Goal: Task Accomplishment & Management: Manage account settings

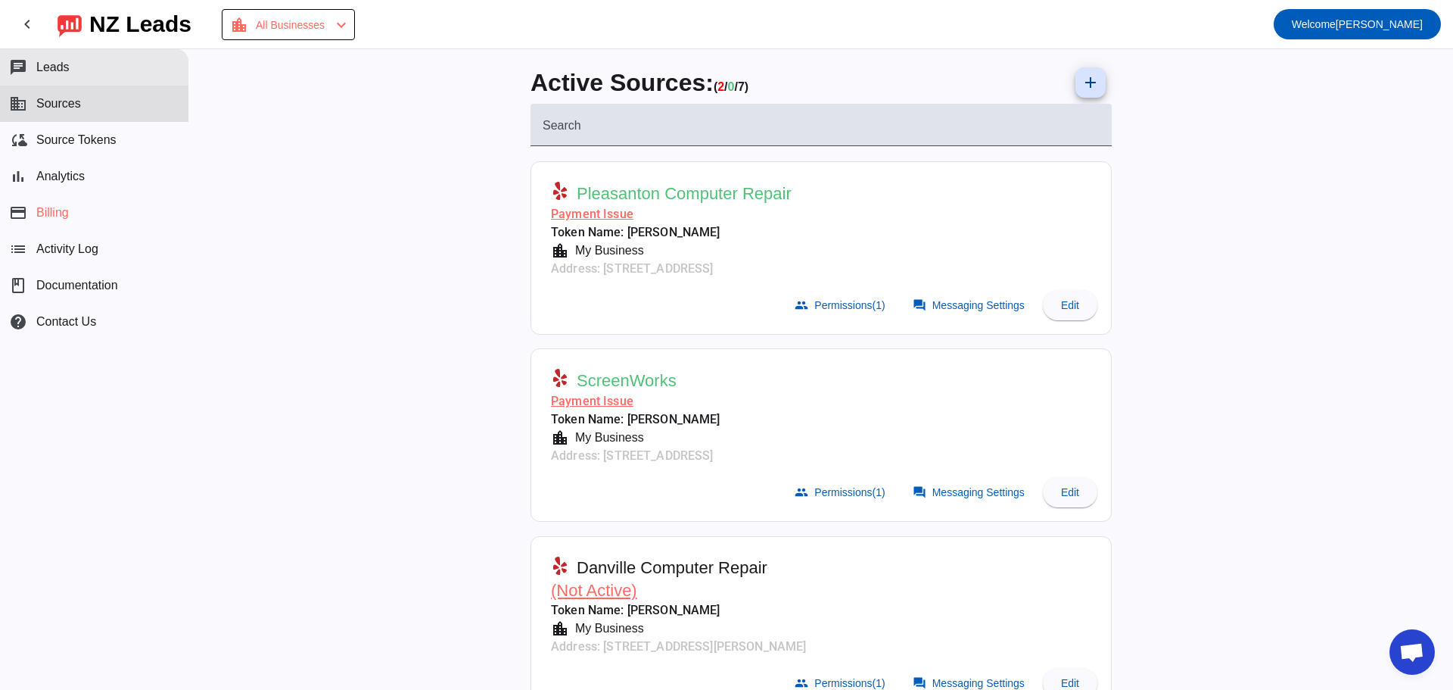
click at [66, 58] on button "chat Leads" at bounding box center [94, 67] width 188 height 36
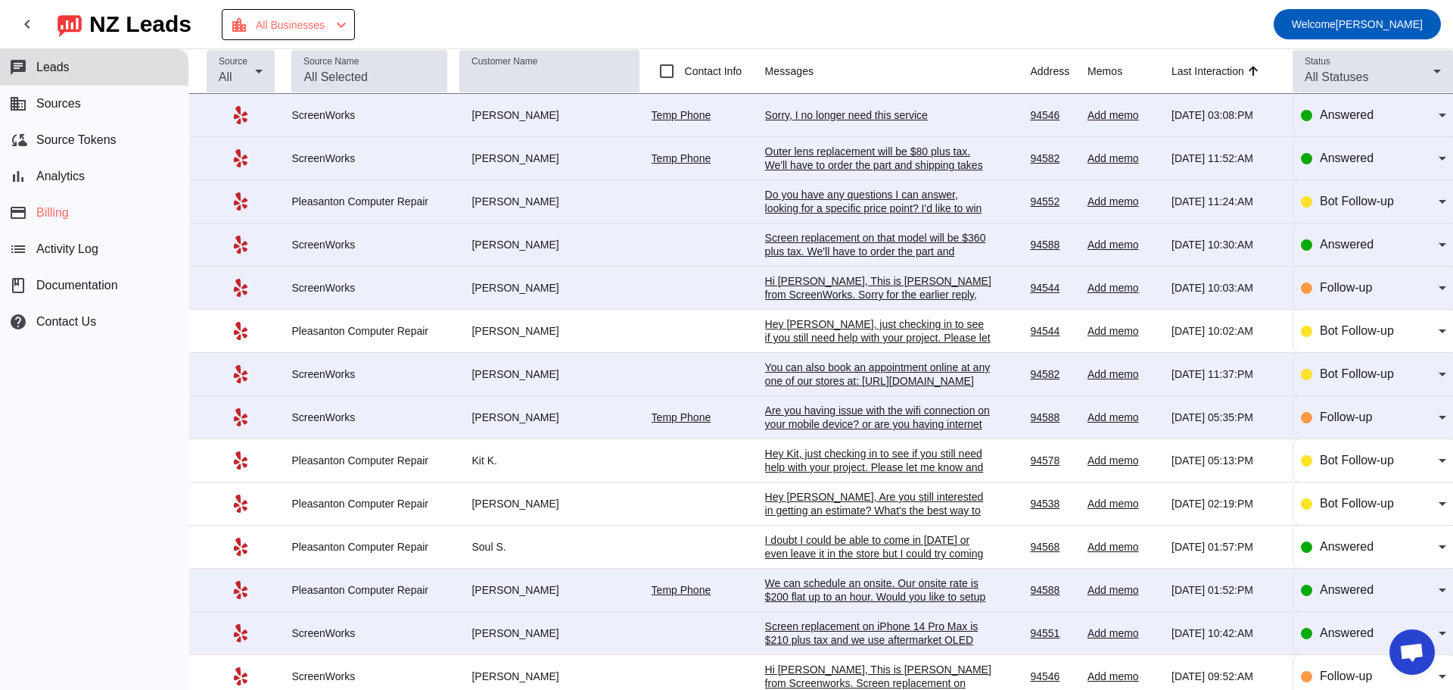
click at [845, 200] on div "Do you have any questions I can answer, looking for a specific price point? I'd…" at bounding box center [878, 208] width 227 height 41
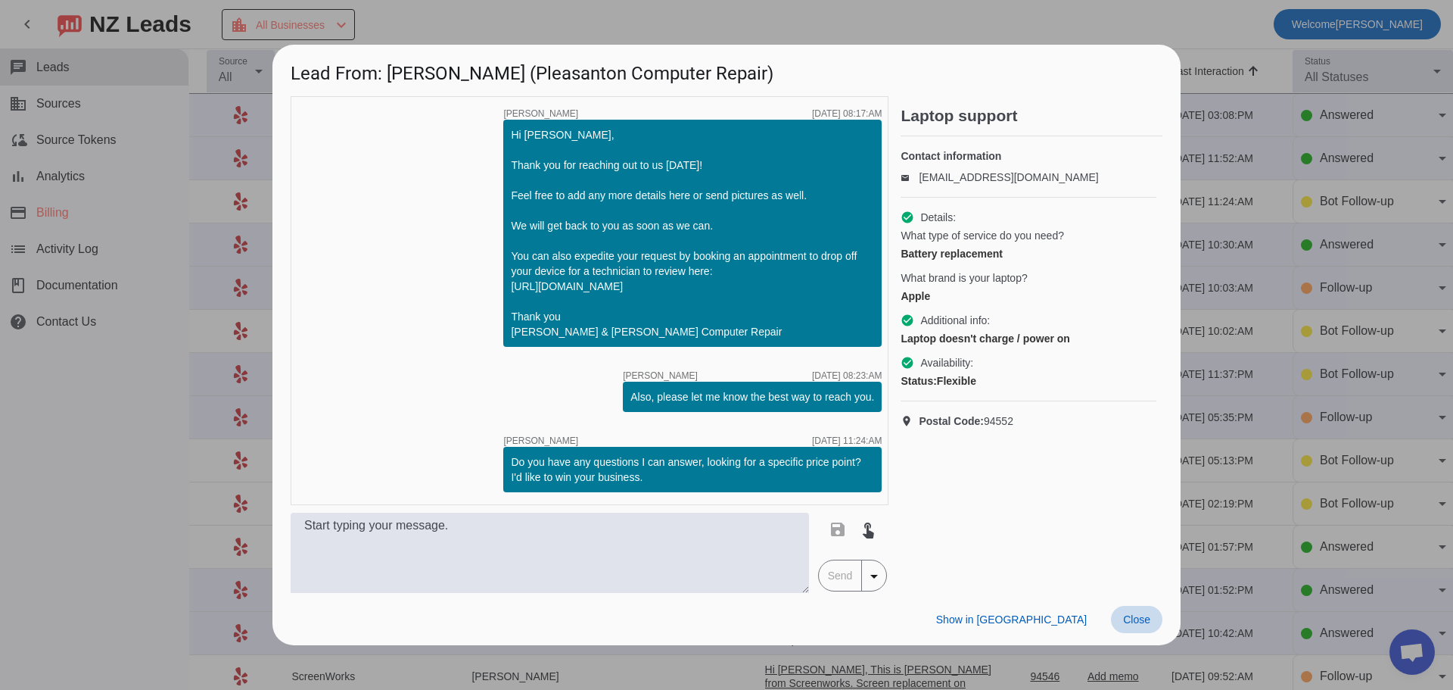
click at [1143, 621] on span "Close" at bounding box center [1136, 619] width 27 height 12
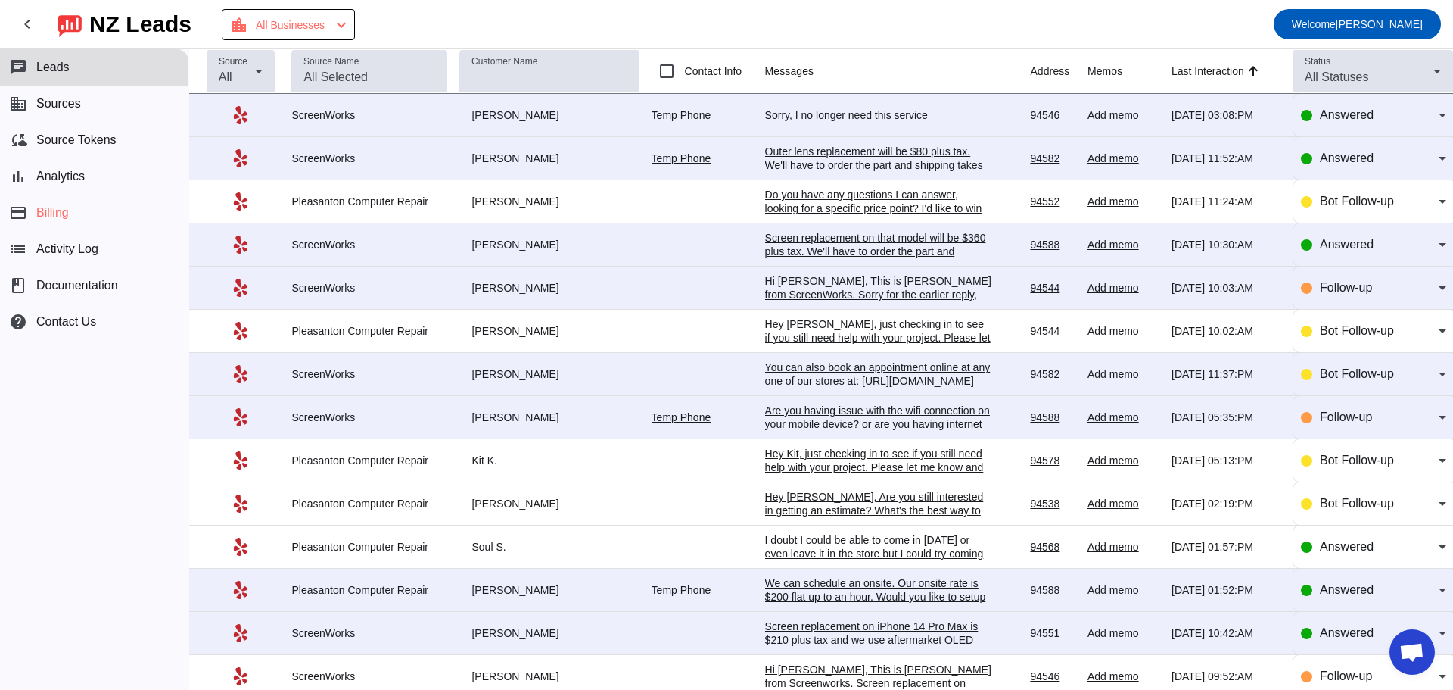
click at [897, 256] on div "Screen replacement on that model will be $360 plus tax. We'll have to order the…" at bounding box center [878, 258] width 227 height 54
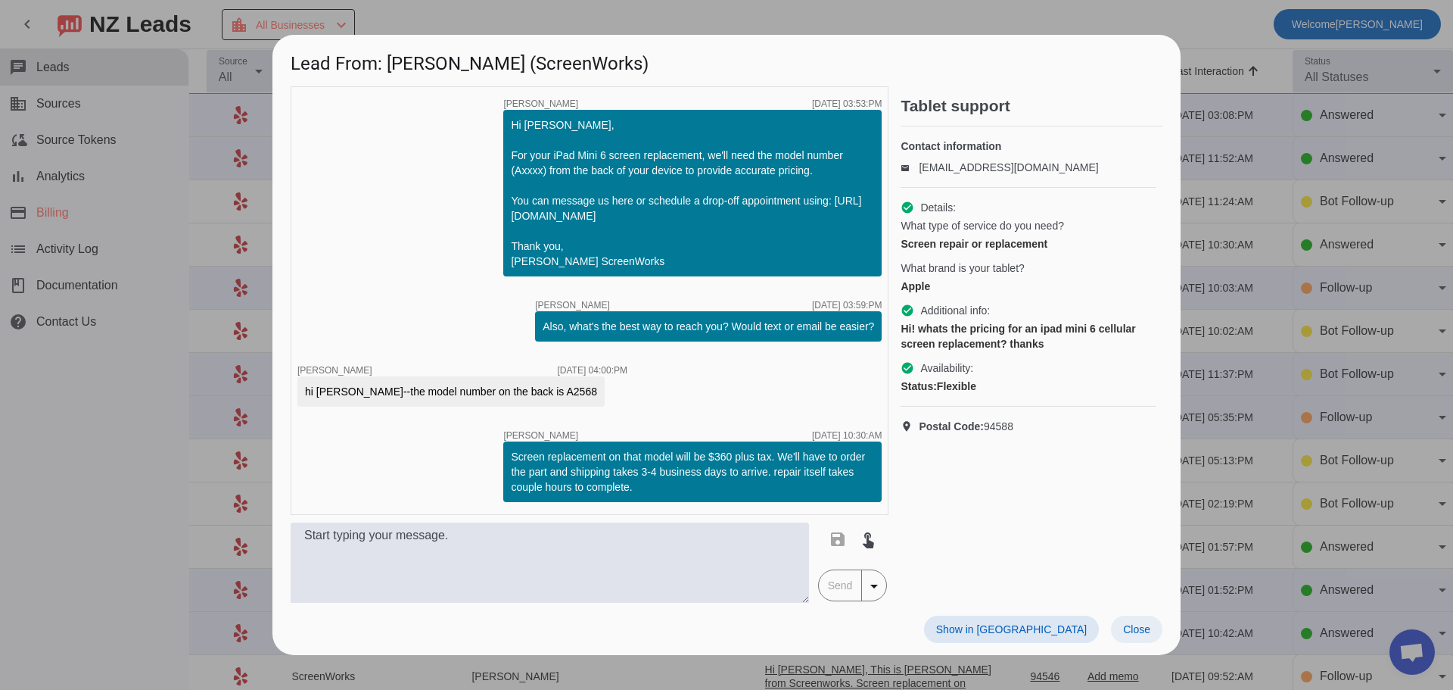
click at [1133, 624] on span "Close" at bounding box center [1136, 629] width 27 height 12
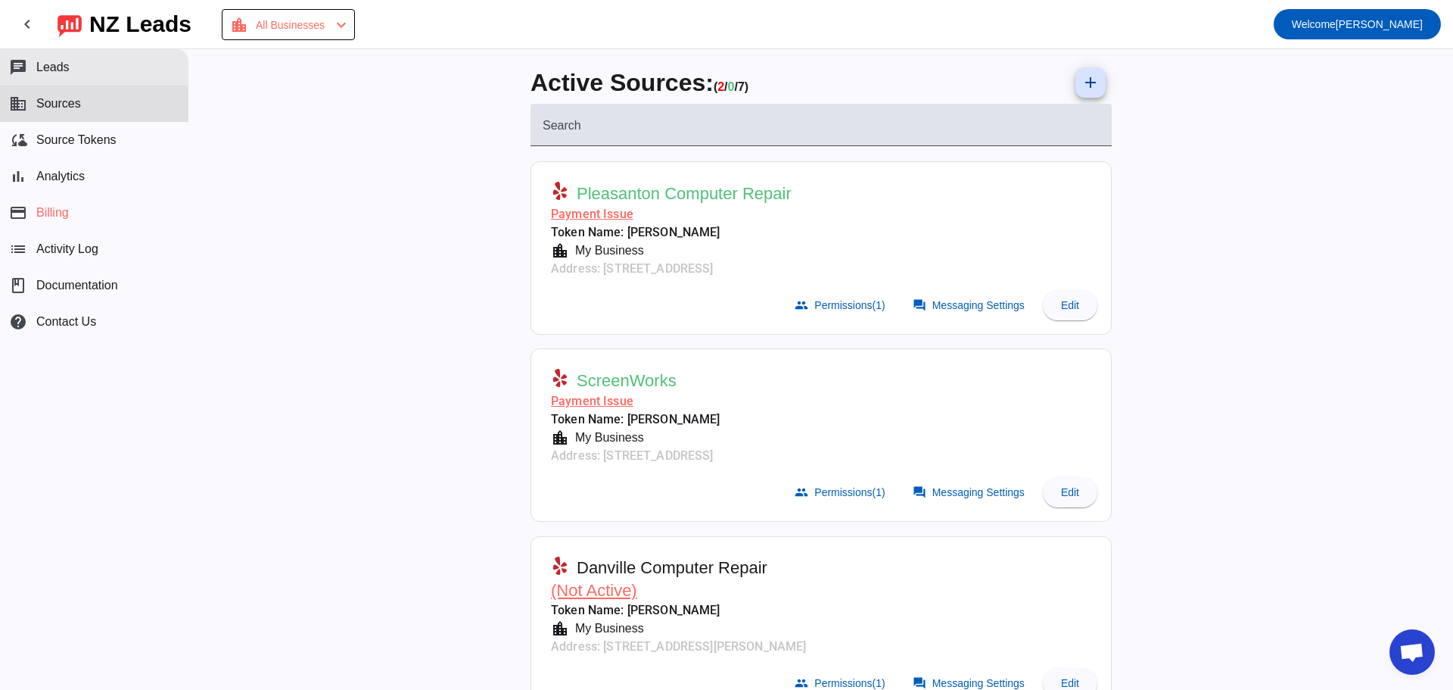
click at [78, 72] on button "chat Leads" at bounding box center [94, 67] width 188 height 36
